Goal: Find specific page/section: Find specific page/section

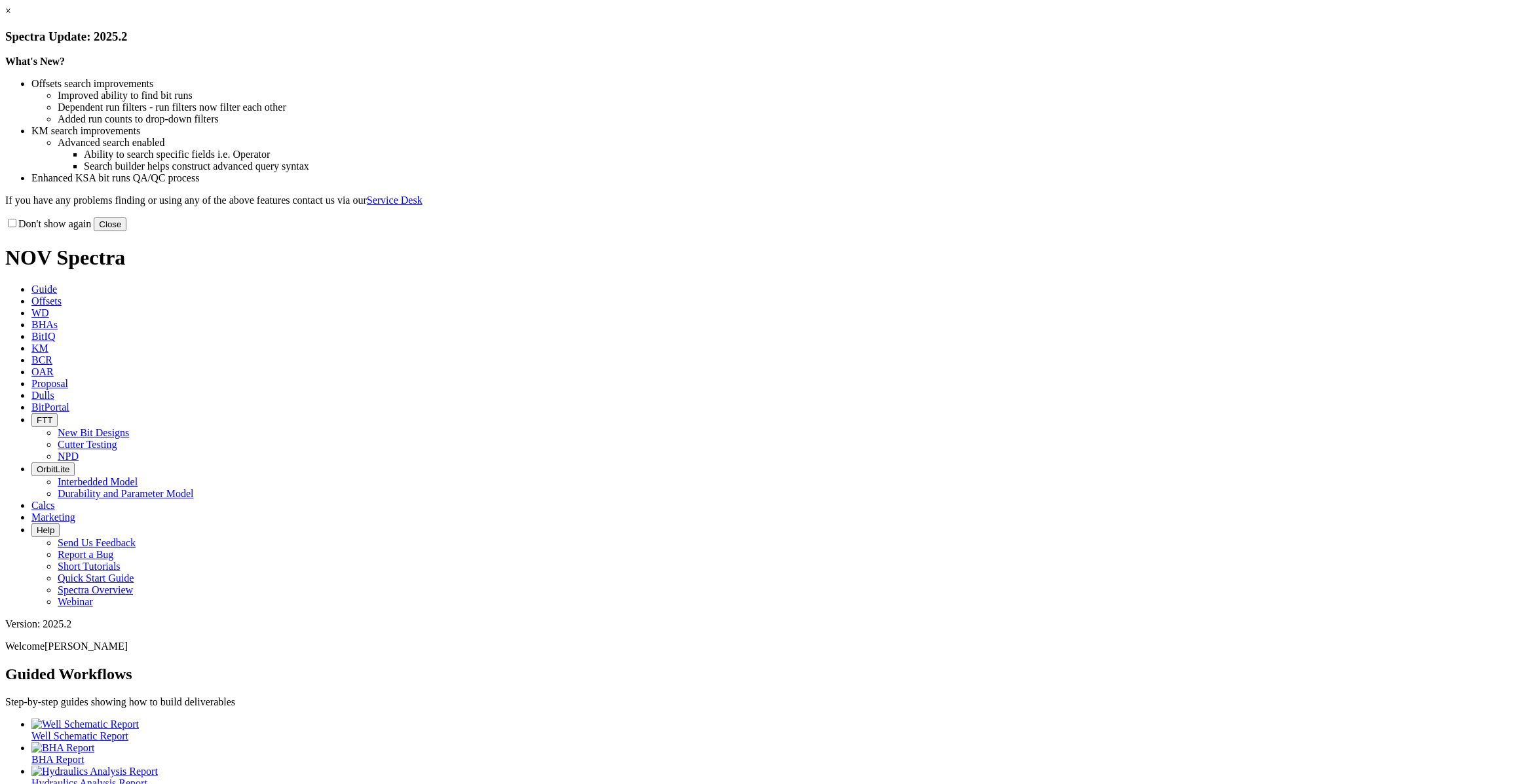
click at [1016, 232] on div "Don't show again Close" at bounding box center [764, 224] width 1517 height 15
click at [127, 232] on button "Close" at bounding box center [109, 225] width 32 height 14
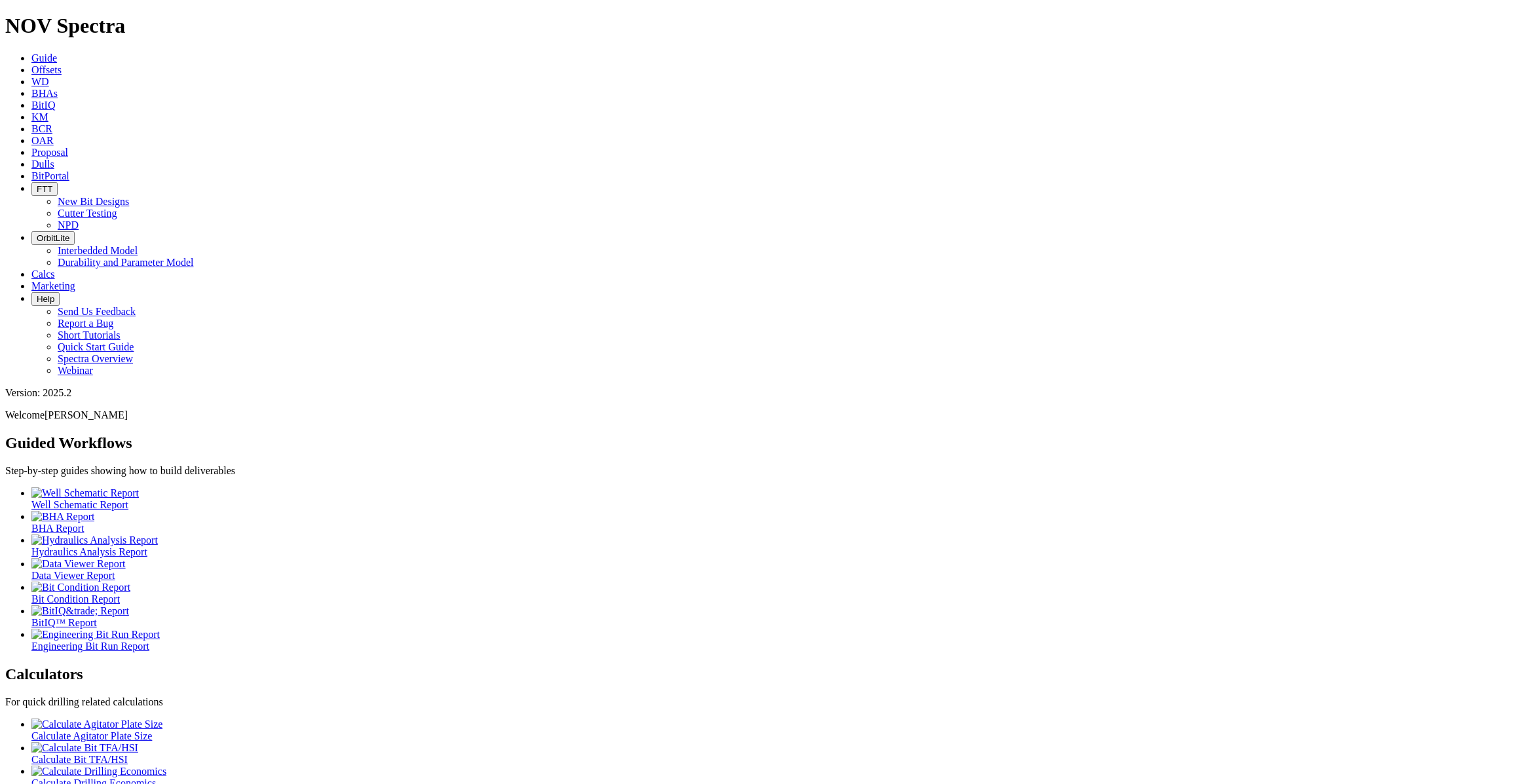
click at [62, 64] on span "Offsets" at bounding box center [46, 69] width 30 height 11
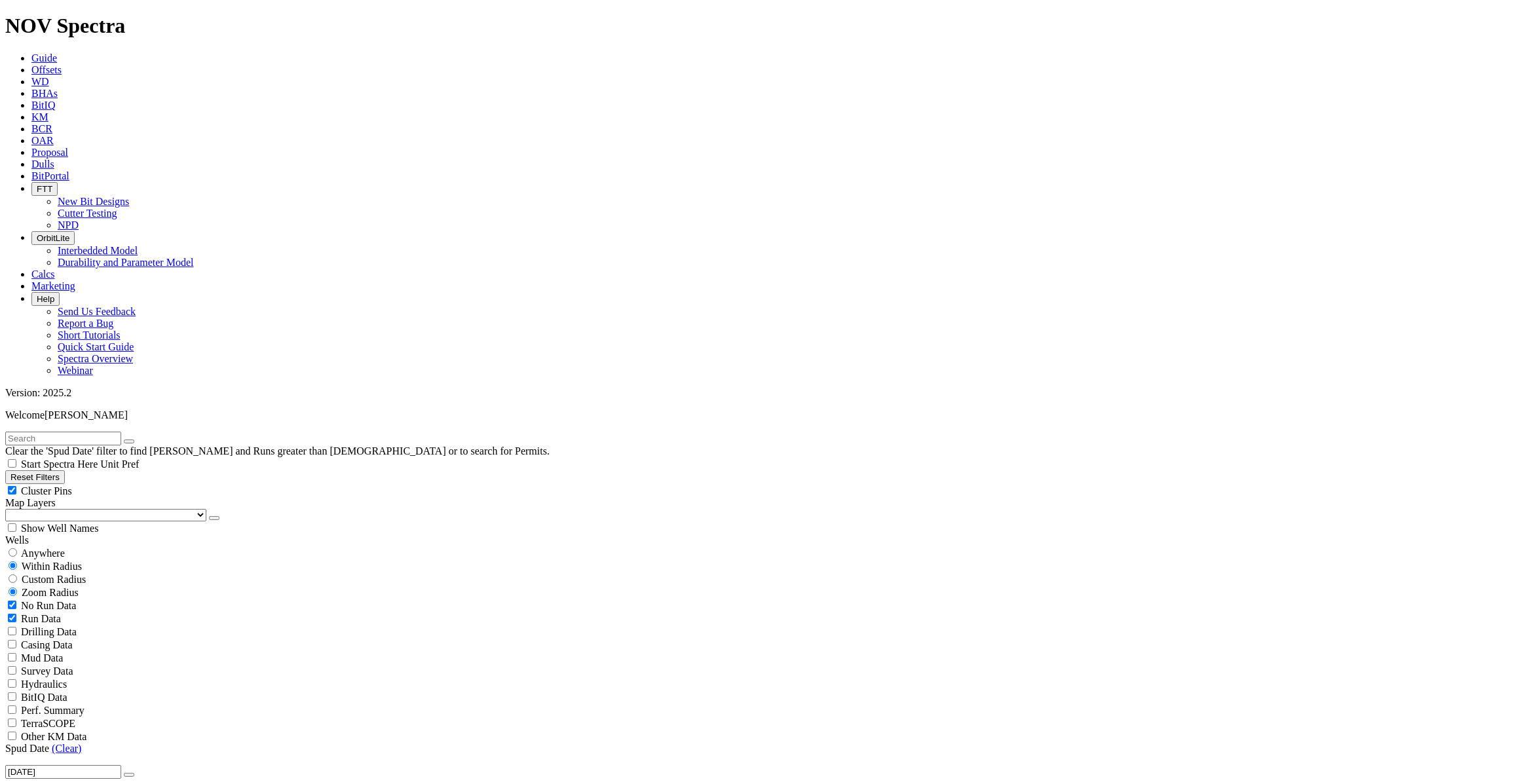
click at [73, 432] on input "text" at bounding box center [63, 439] width 116 height 14
